Goal: Transaction & Acquisition: Download file/media

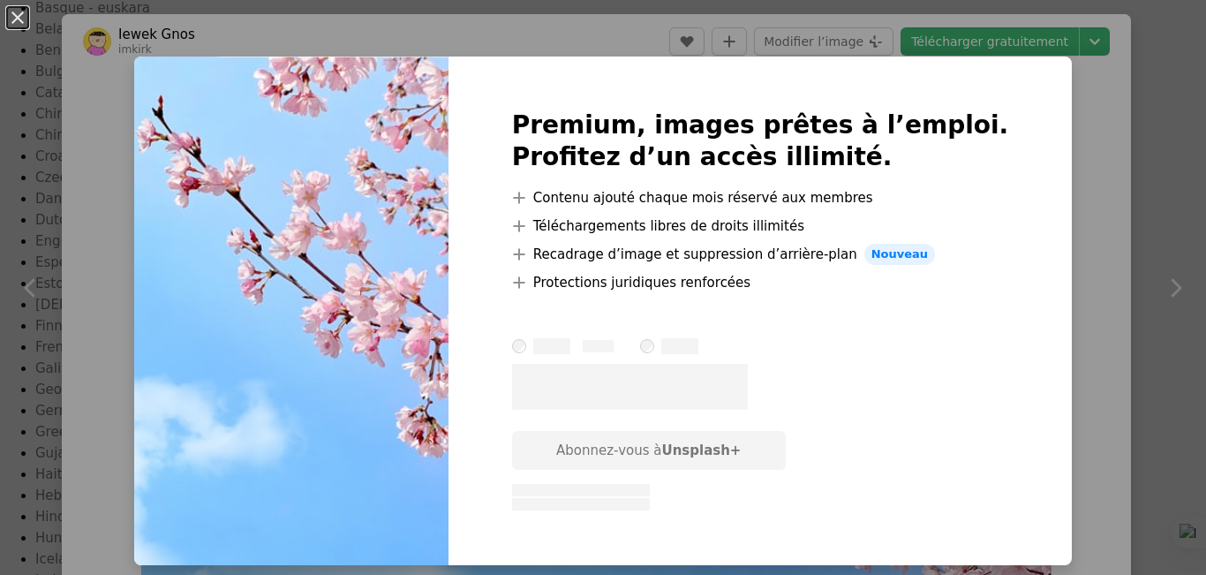
scroll to position [194, 0]
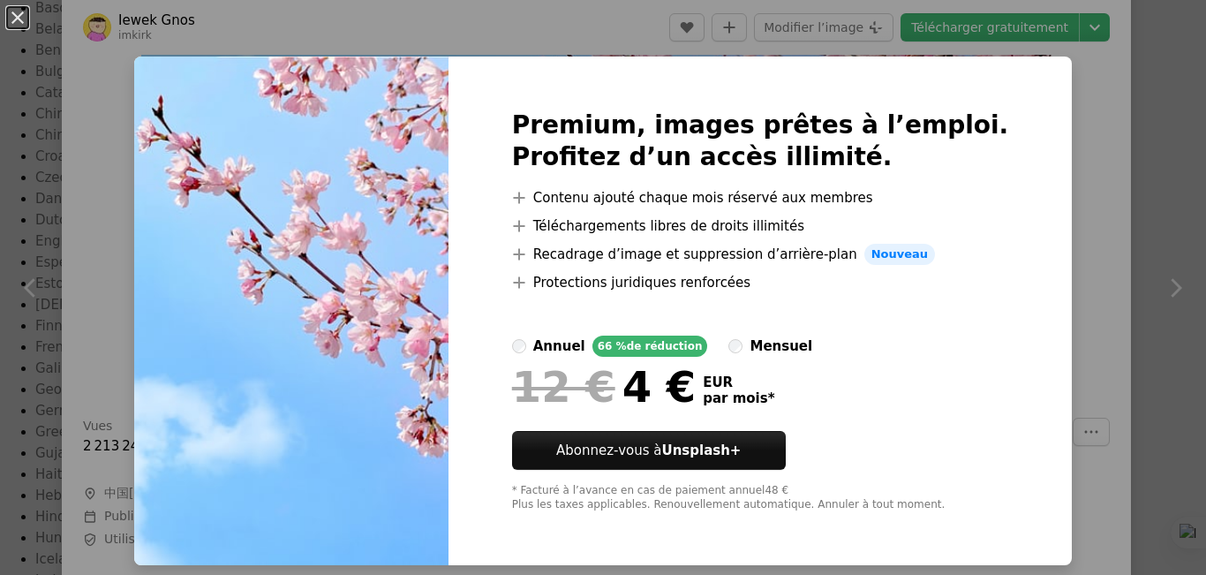
click at [1093, 251] on div "An X shape Premium, images prêtes à l’emploi. Profitez d’un accès illimité. A p…" at bounding box center [603, 287] width 1206 height 575
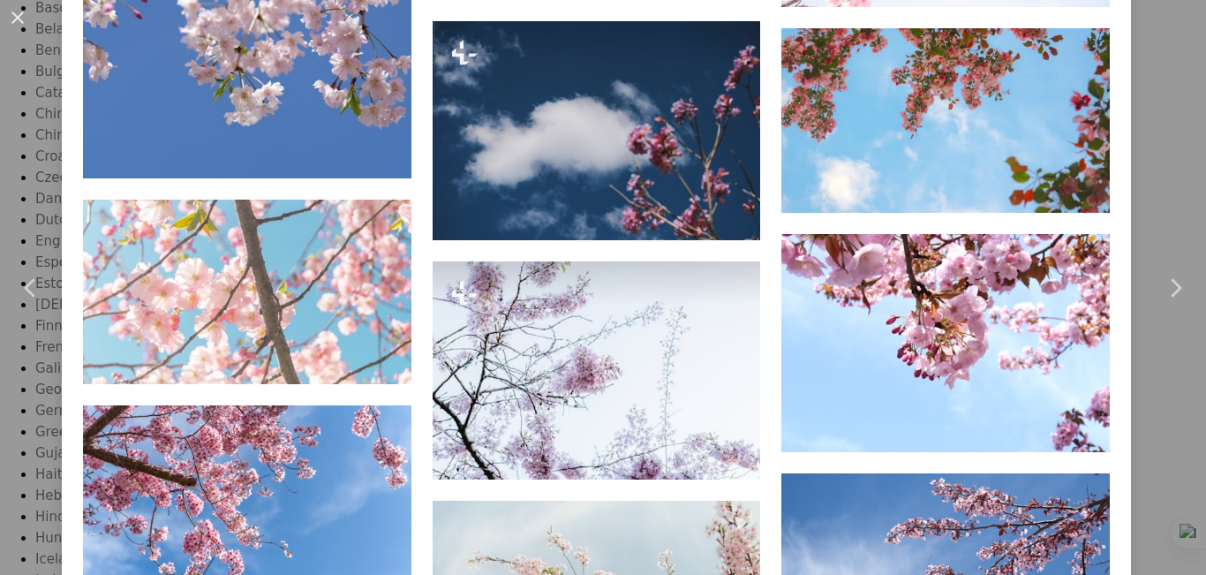
scroll to position [1748, 0]
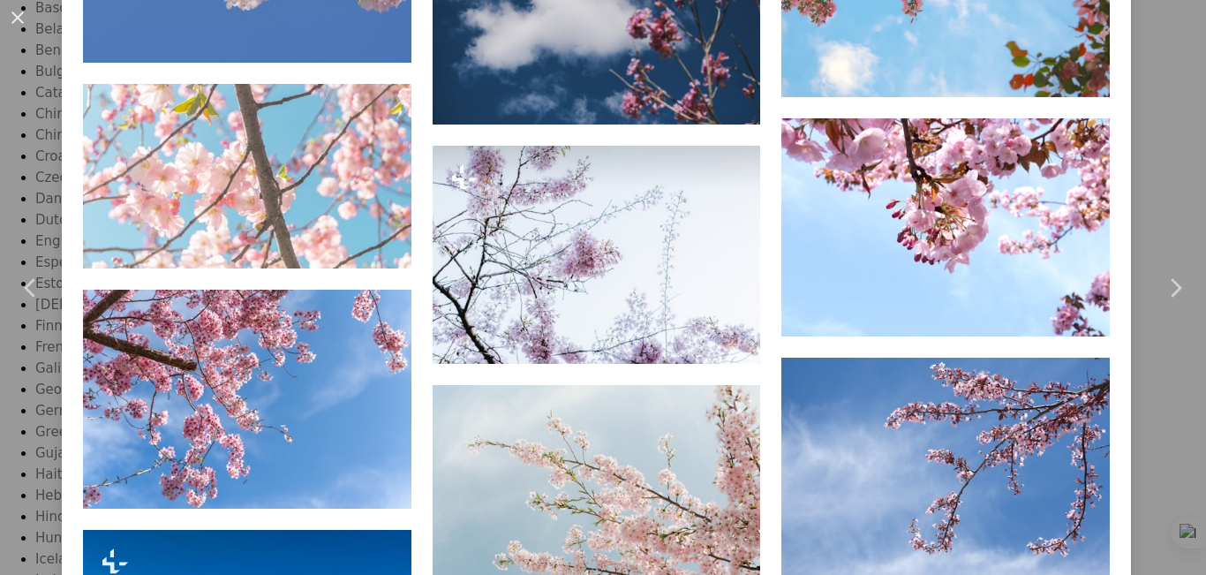
drag, startPoint x: 1205, startPoint y: 351, endPoint x: 1205, endPoint y: 414, distance: 62.7
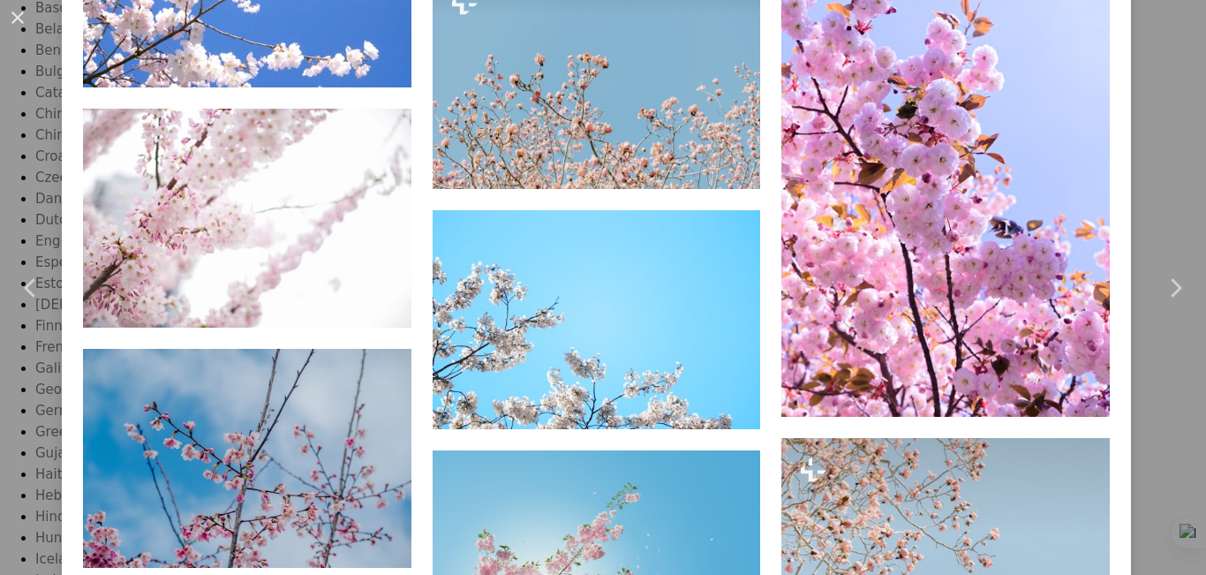
scroll to position [0, 0]
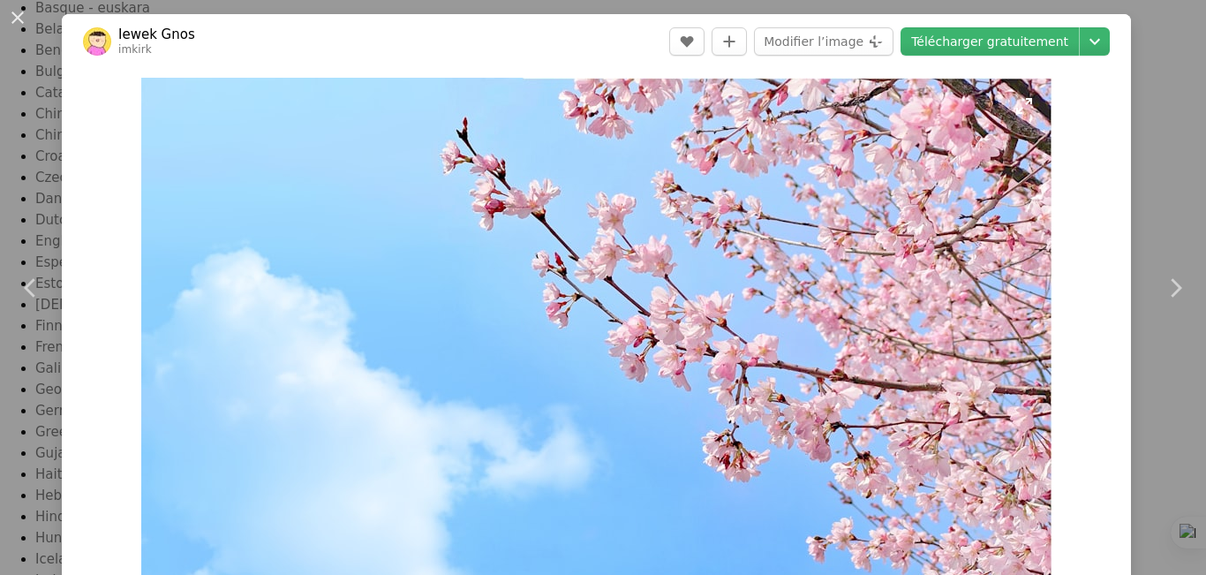
click at [700, 324] on img "Zoom sur cette image" at bounding box center [596, 334] width 911 height 513
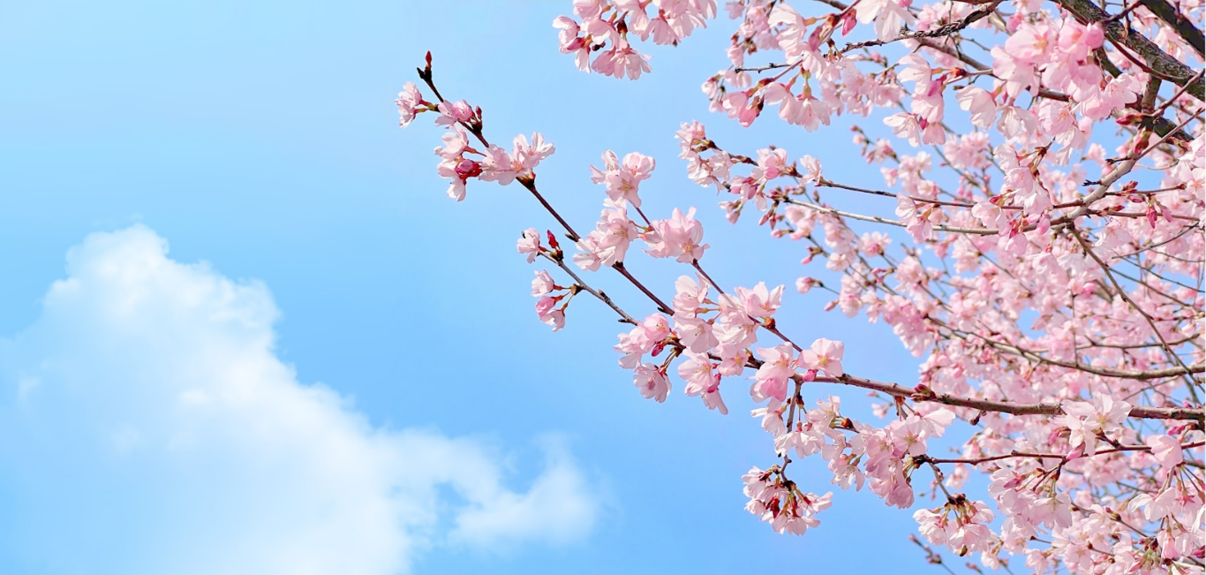
scroll to position [45, 0]
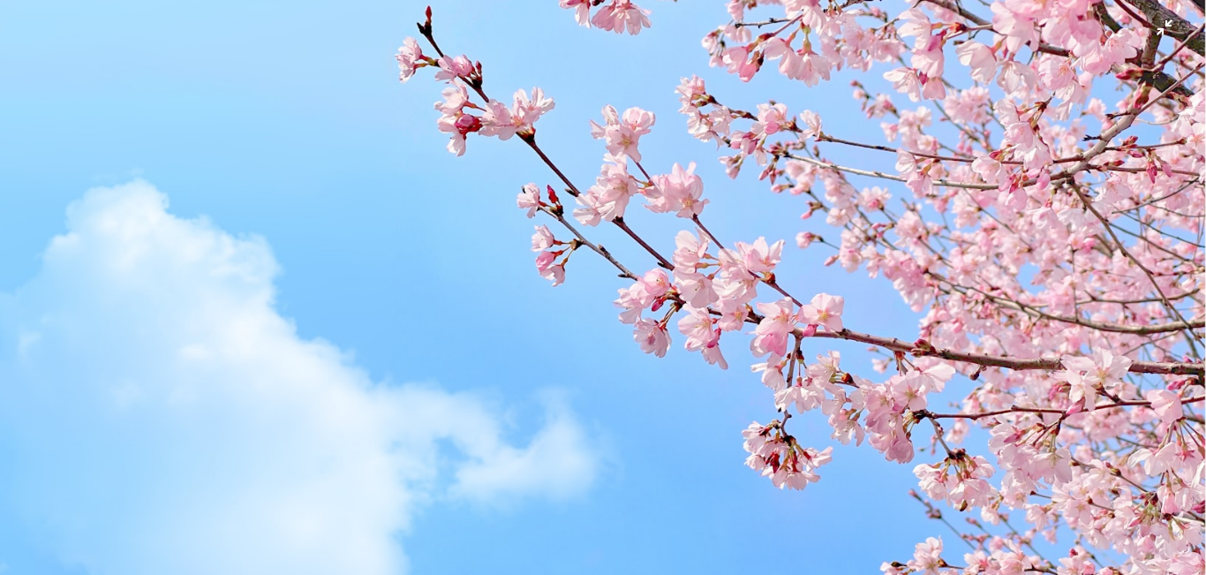
click at [700, 324] on img "Zoom arrière sur cette image" at bounding box center [602, 294] width 1207 height 680
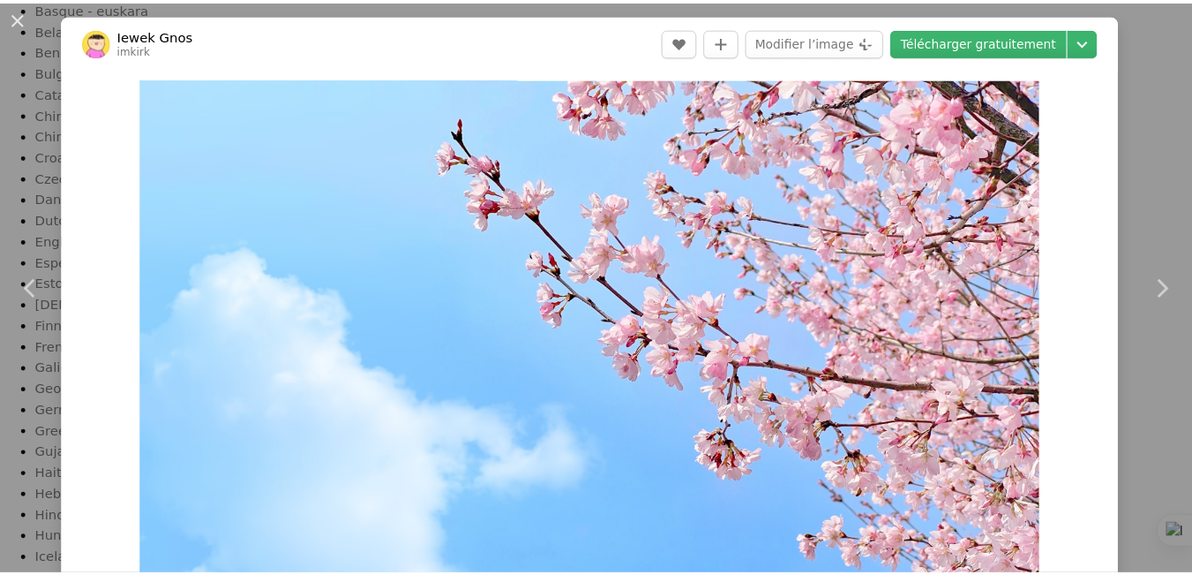
scroll to position [16, 0]
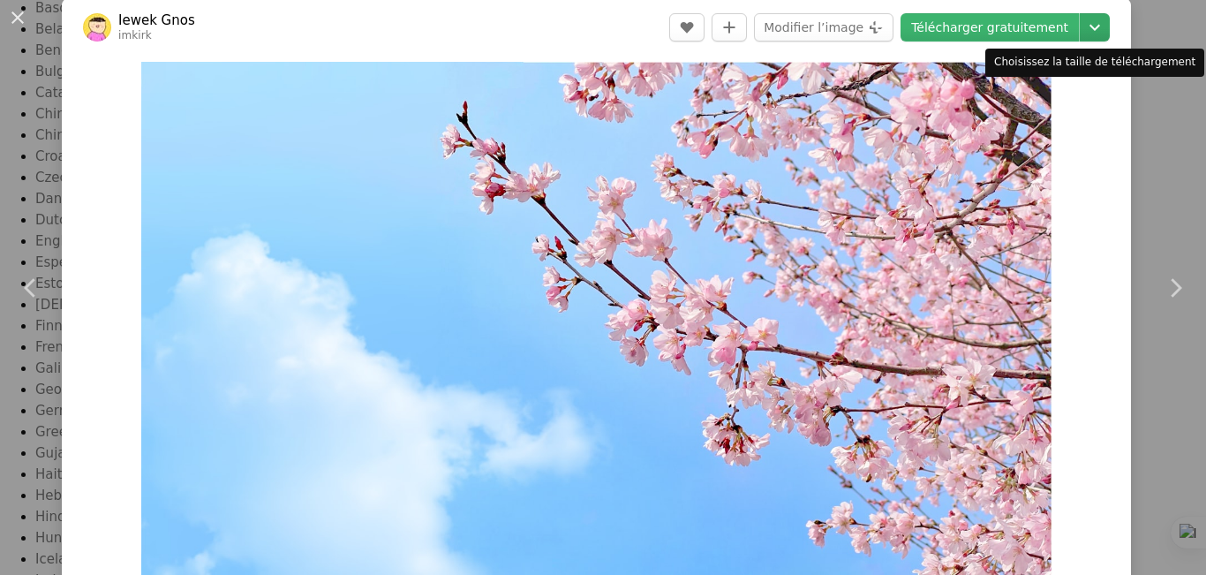
click at [1082, 22] on icon "Chevron down" at bounding box center [1094, 27] width 28 height 21
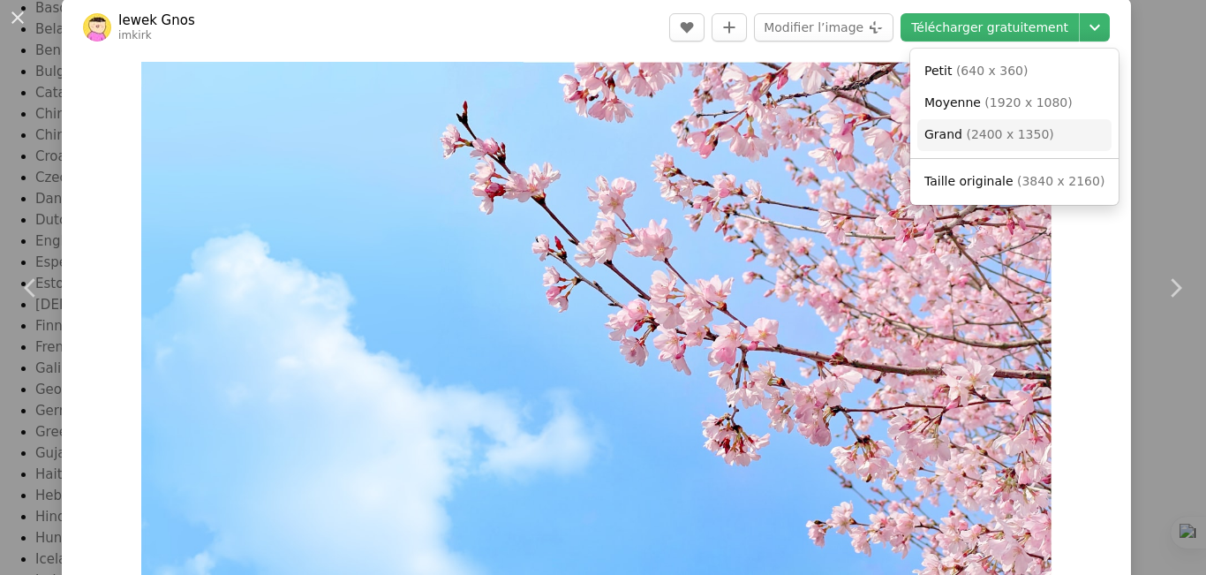
click at [1058, 140] on link "Grand ( 2400 x 1350 )" at bounding box center [1014, 135] width 194 height 32
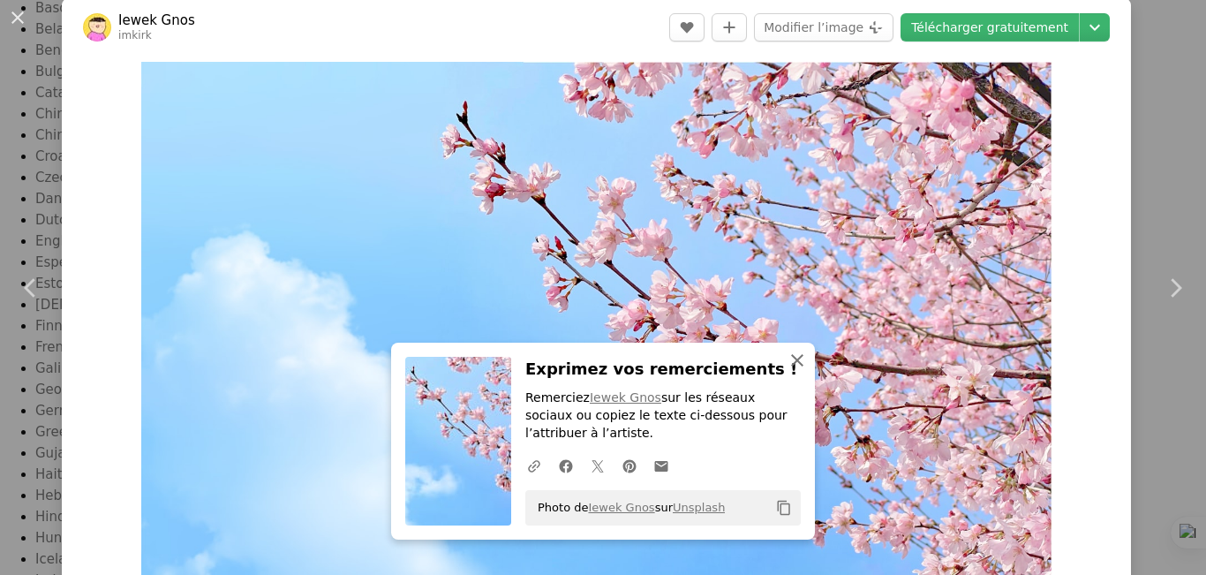
click at [797, 355] on icon "An X shape" at bounding box center [796, 359] width 21 height 21
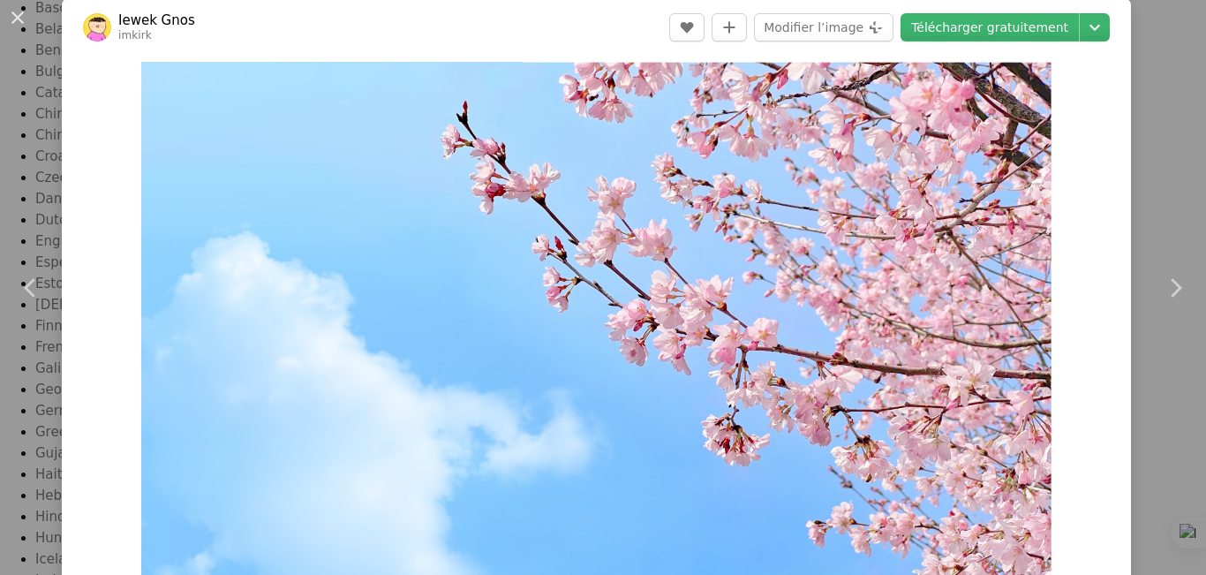
click at [1165, 117] on div "An X shape Chevron left Chevron right Iewek Gnos imkirk A heart A plus sign Mod…" at bounding box center [603, 287] width 1206 height 575
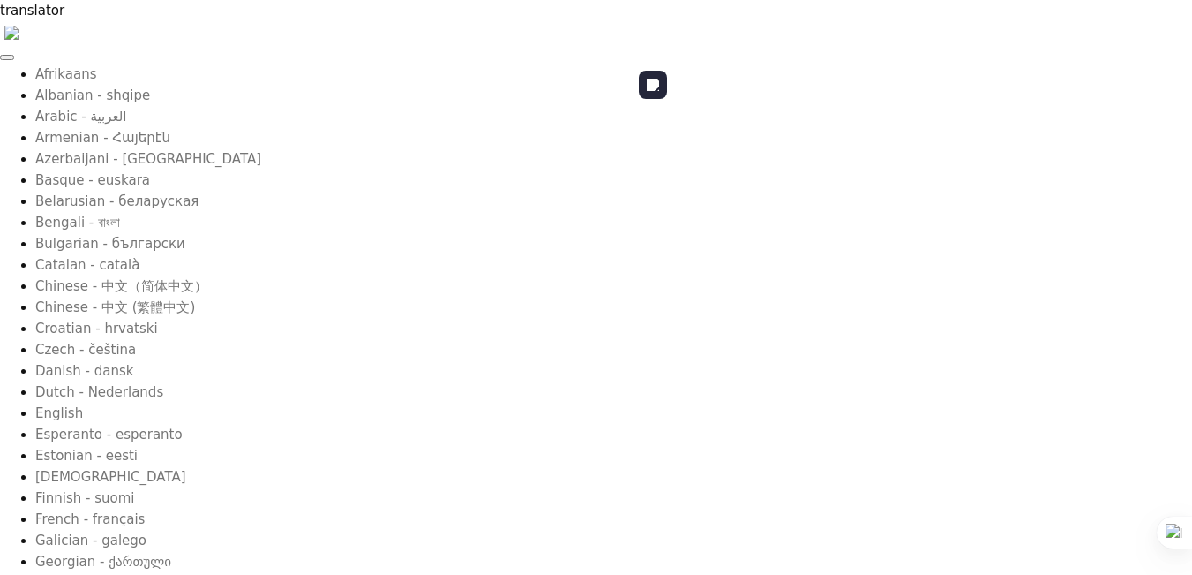
click at [0, 0] on div at bounding box center [0, 0] width 0 height 0
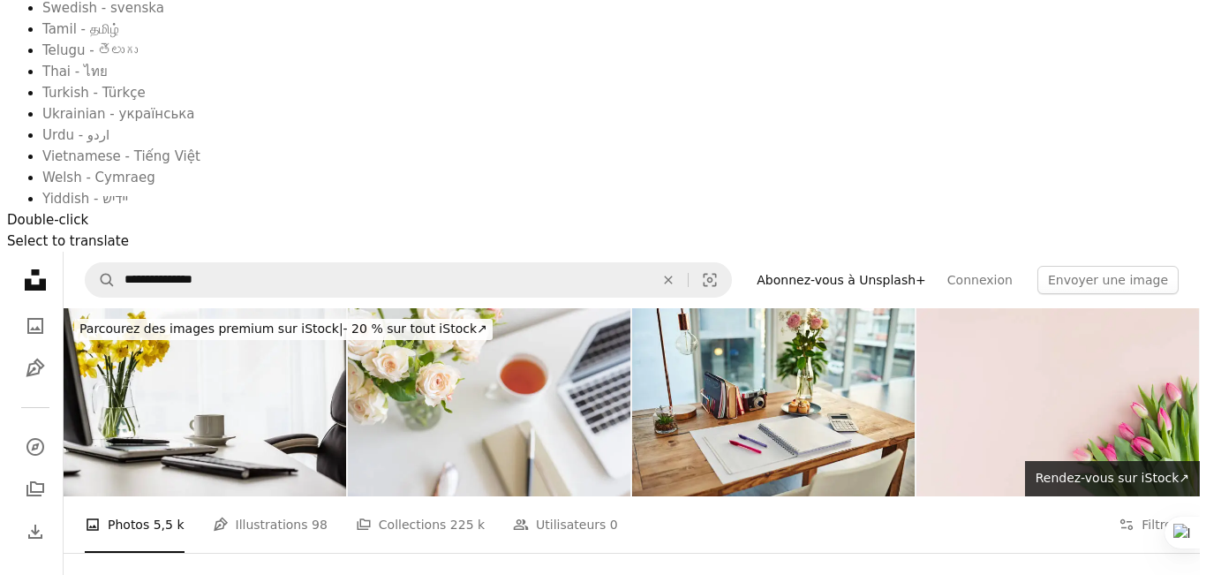
scroll to position [1468, 0]
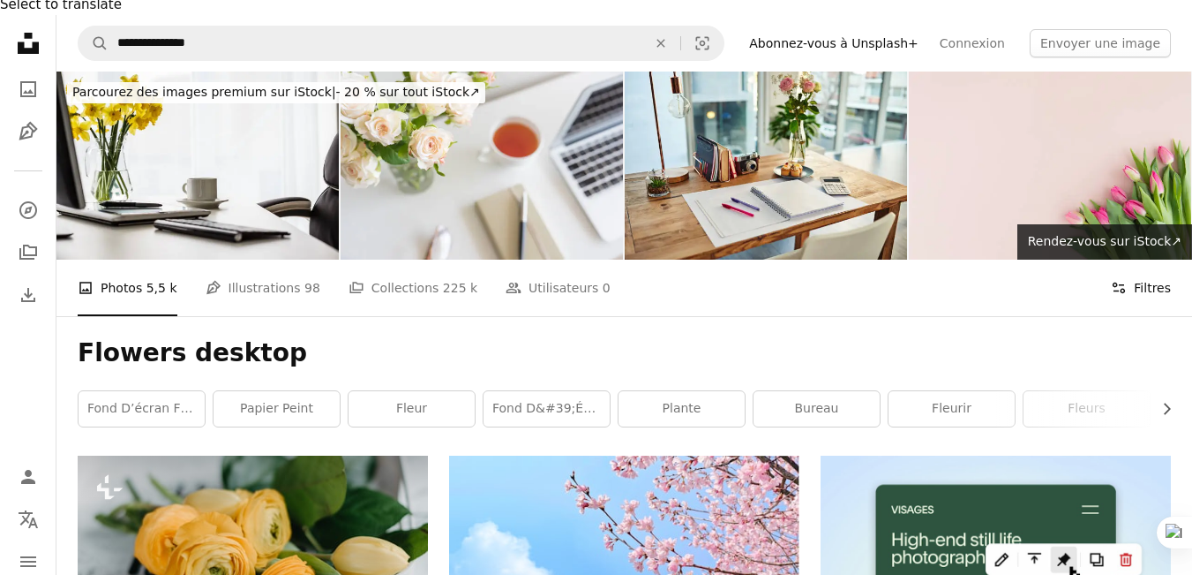
click at [1125, 282] on icon at bounding box center [1119, 287] width 12 height 11
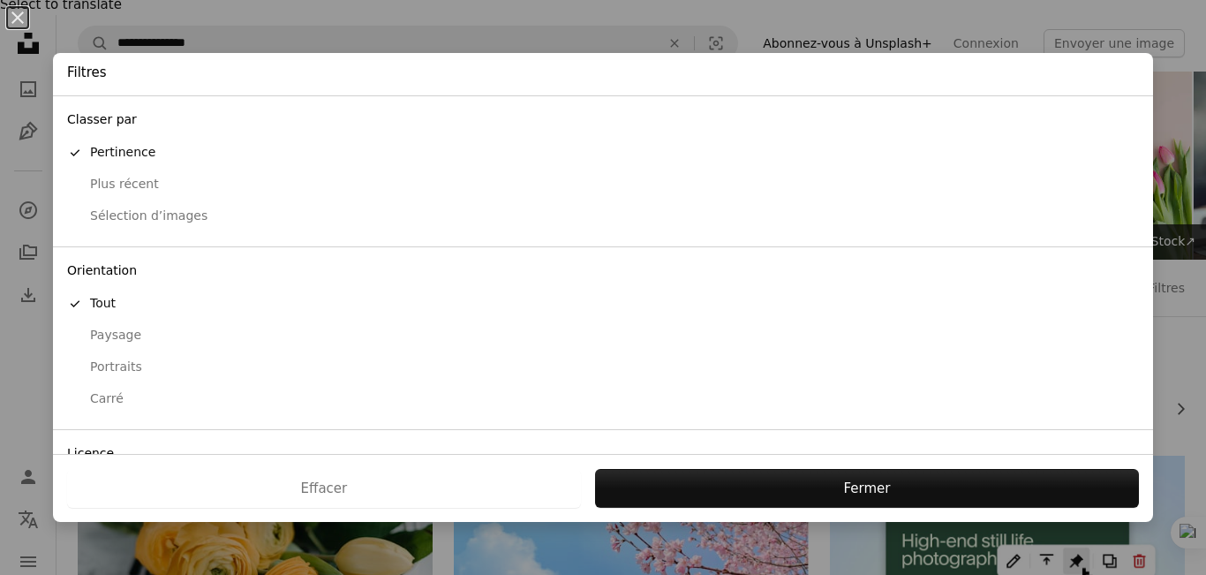
click at [119, 330] on div "Paysage" at bounding box center [602, 336] width 1071 height 18
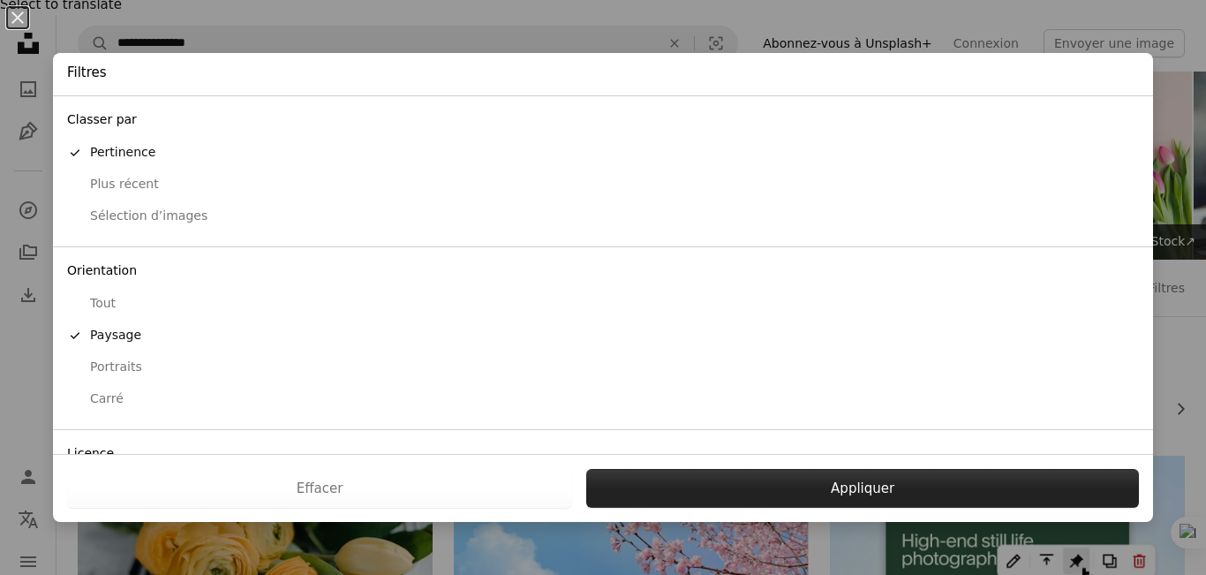
click at [716, 492] on button "Appliquer" at bounding box center [862, 488] width 552 height 39
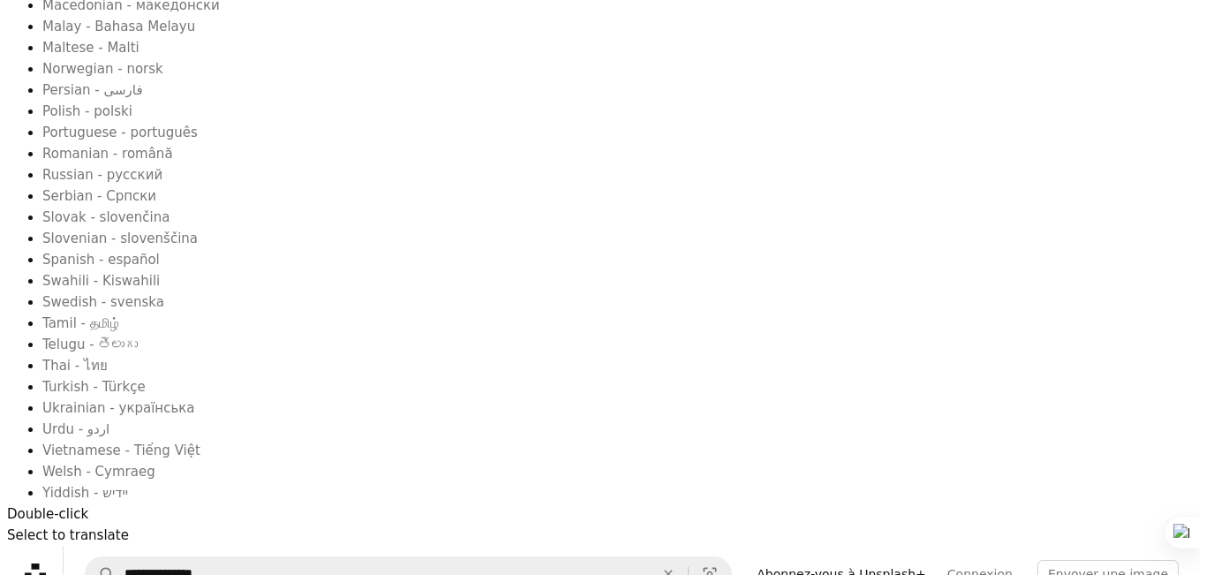
scroll to position [995, 0]
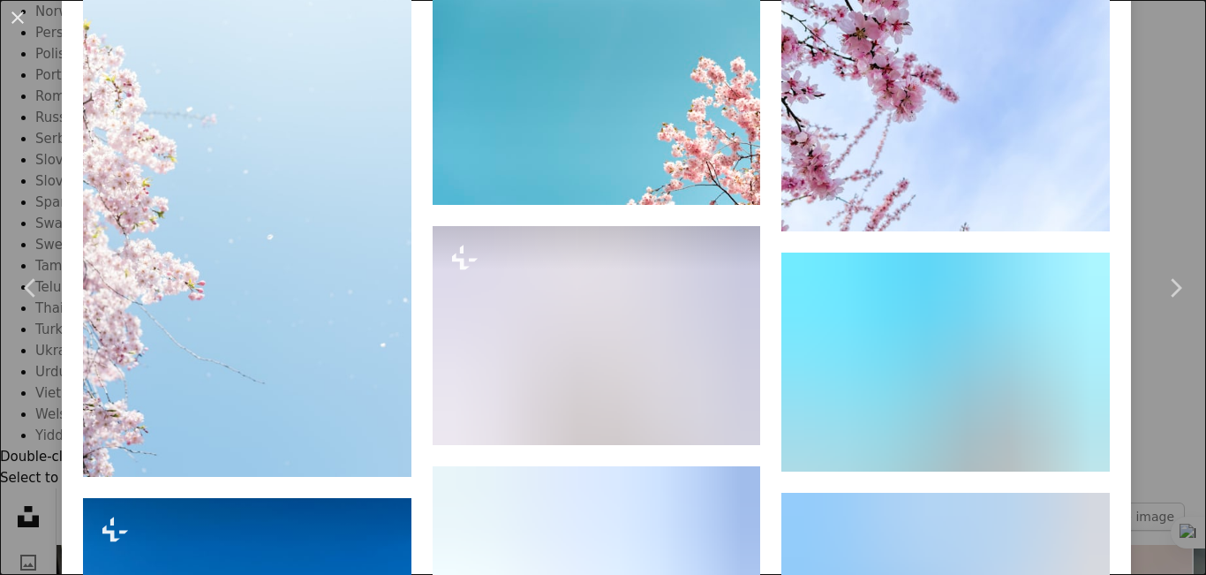
scroll to position [1532, 0]
